Goal: Check status

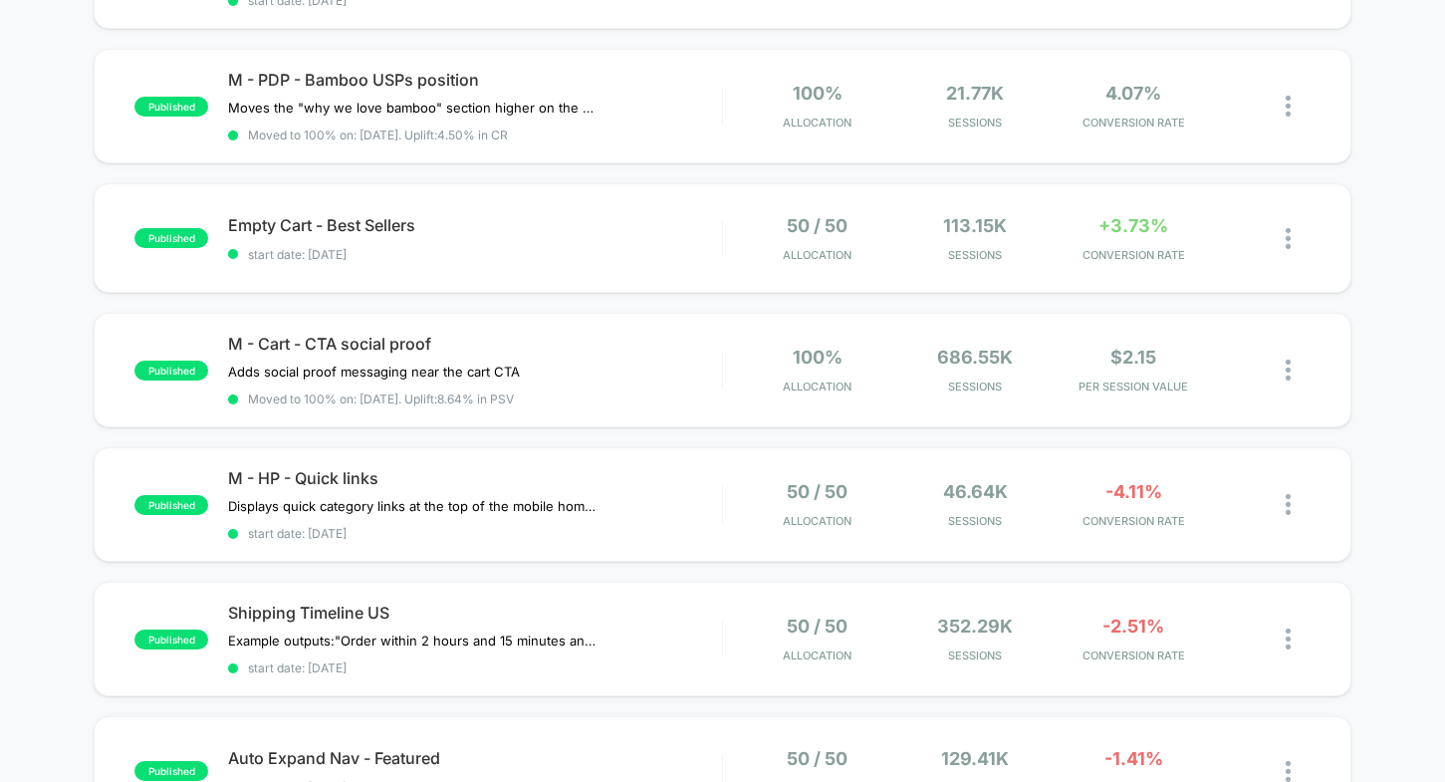
scroll to position [262, 0]
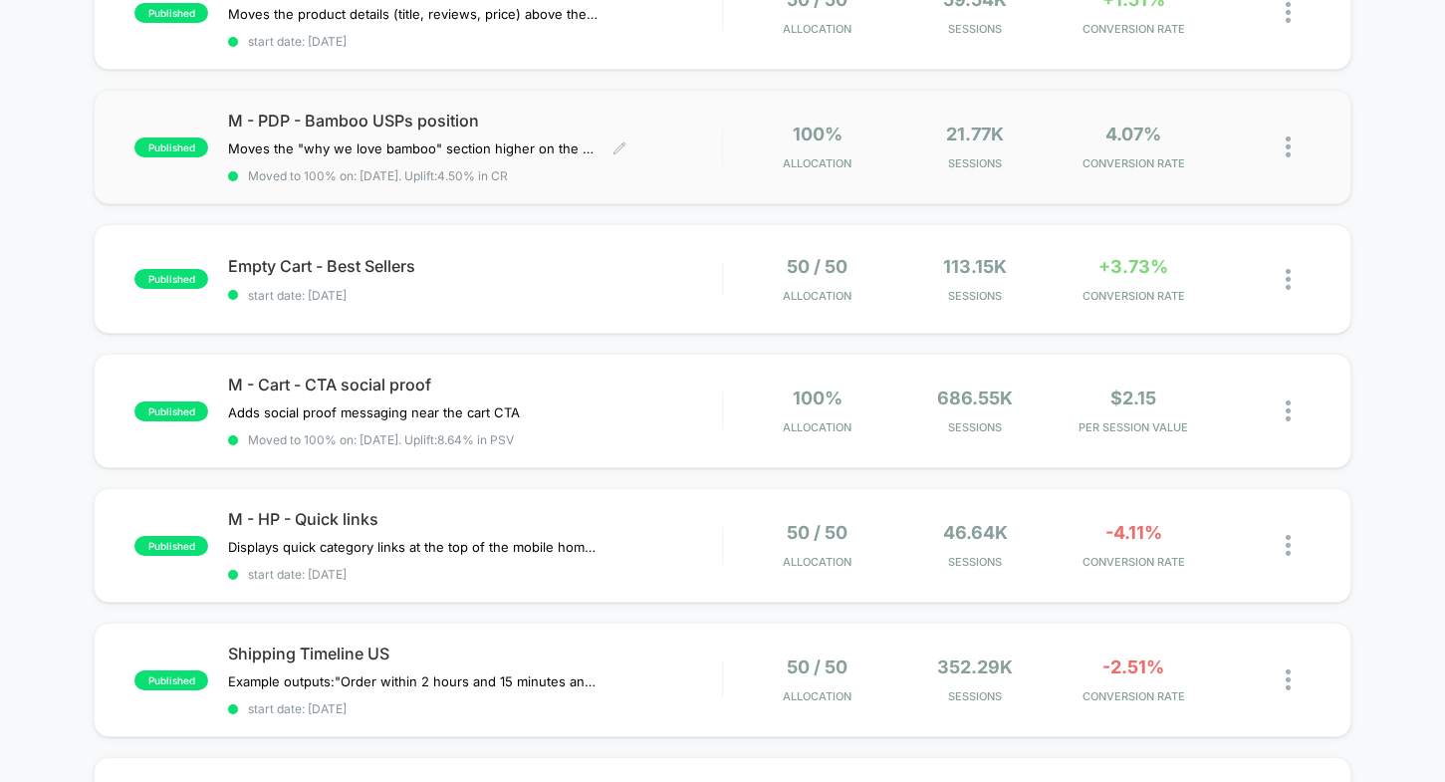
click at [622, 120] on span "M - PDP - Bamboo USPs position" at bounding box center [474, 121] width 493 height 20
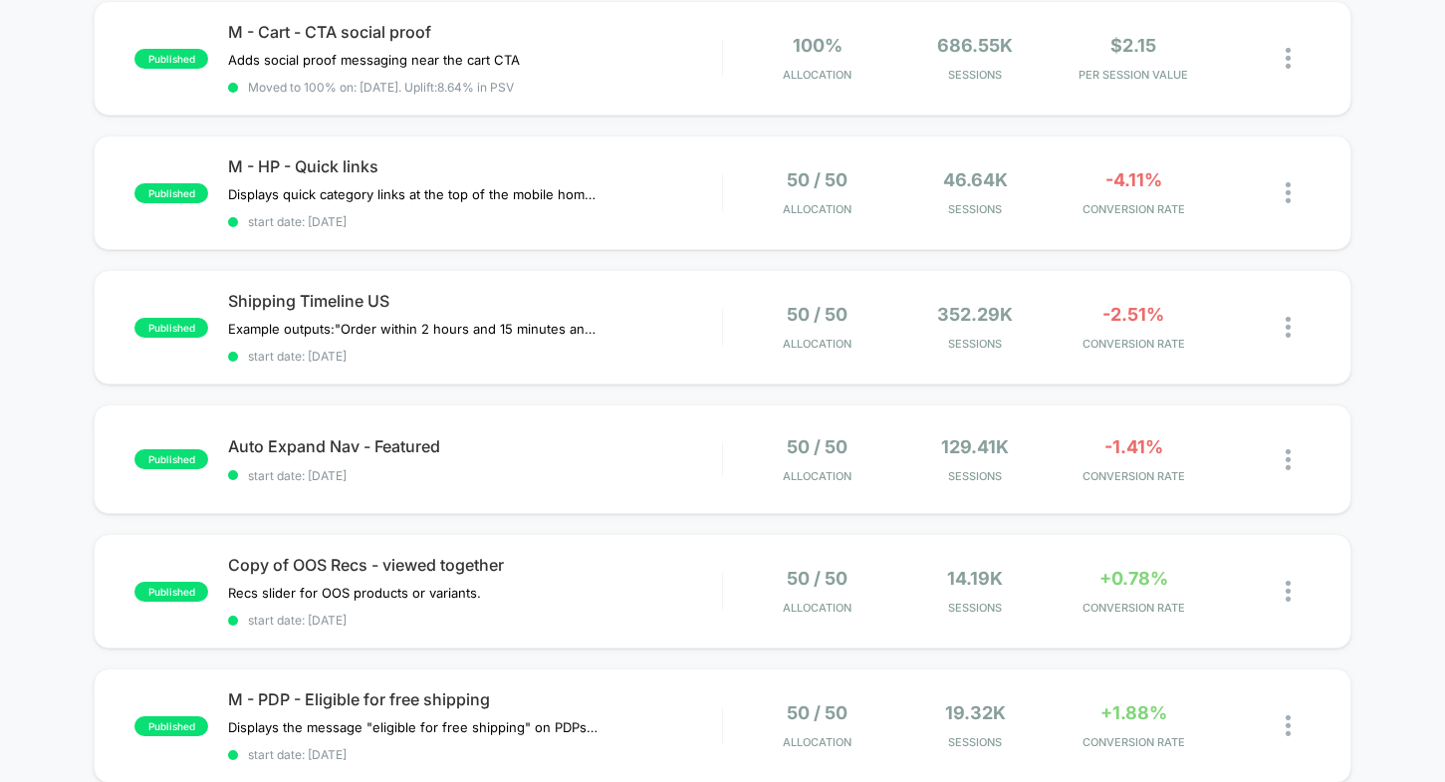
scroll to position [599, 0]
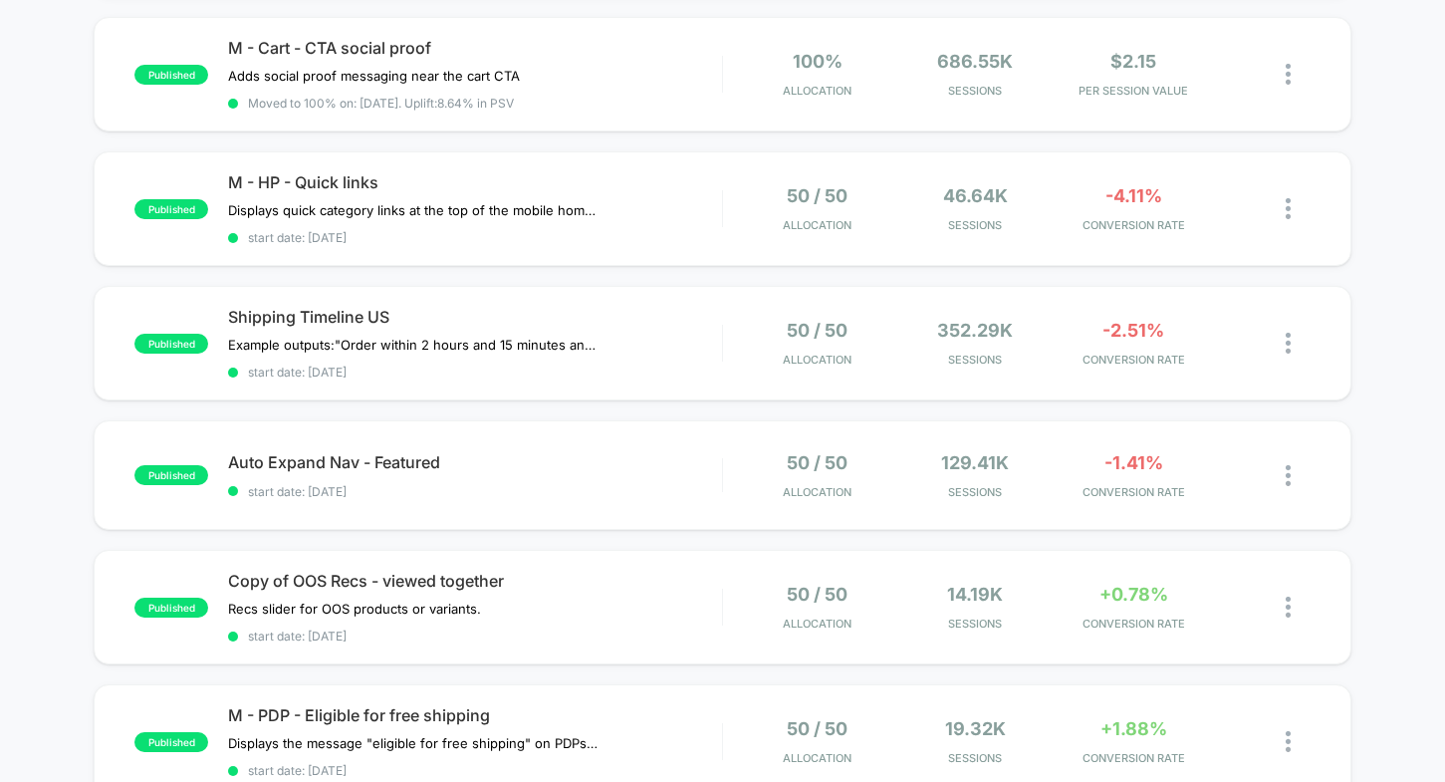
click at [40, 470] on div "published M - PDP - Product details above image Moves the product details (titl…" at bounding box center [722, 392] width 1445 height 1549
click at [41, 479] on div "published M - PDP - Product details above image Moves the product details (titl…" at bounding box center [722, 392] width 1445 height 1549
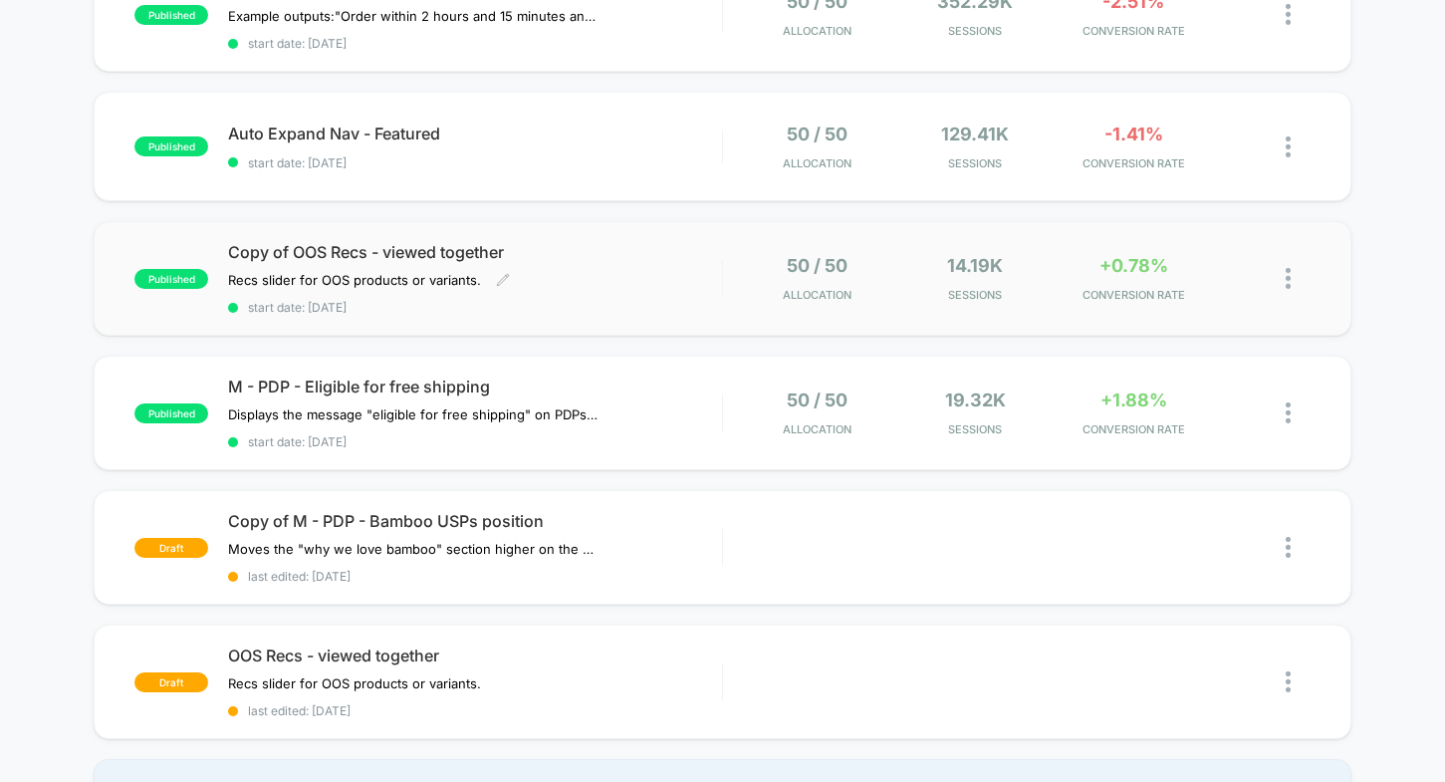
scroll to position [935, 0]
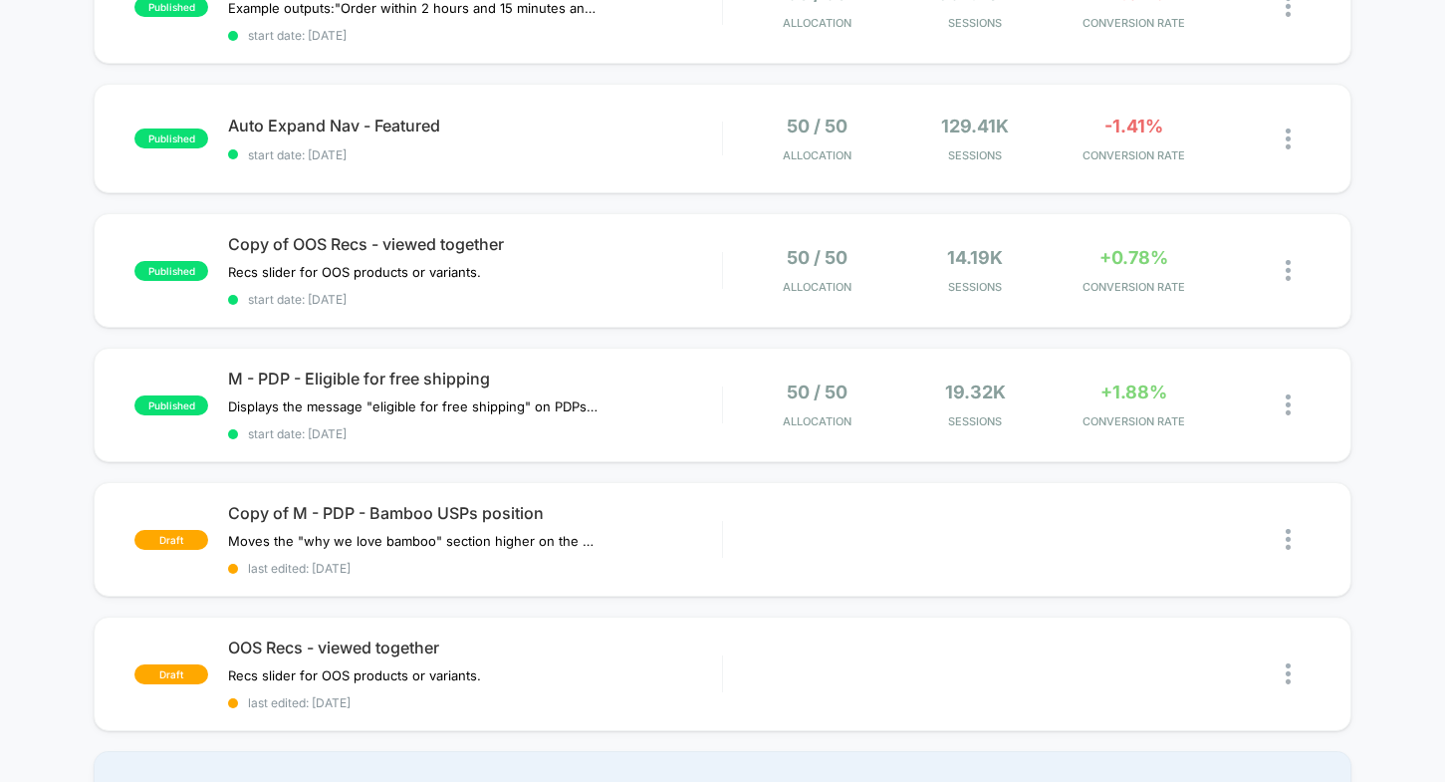
click at [60, 422] on div "published M - PDP - Product details above image Moves the product details (titl…" at bounding box center [722, 56] width 1445 height 1549
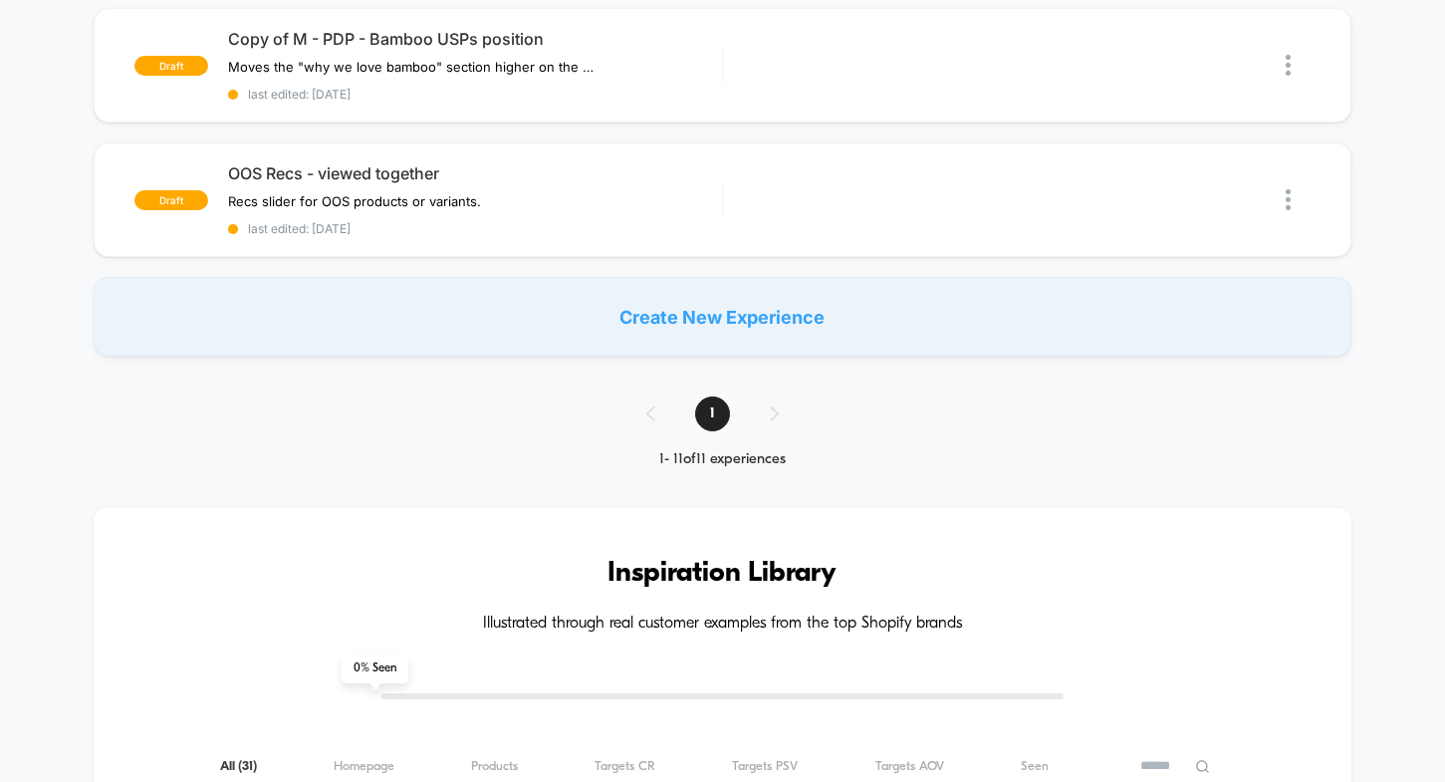
scroll to position [1446, 0]
